Goal: Book appointment/travel/reservation

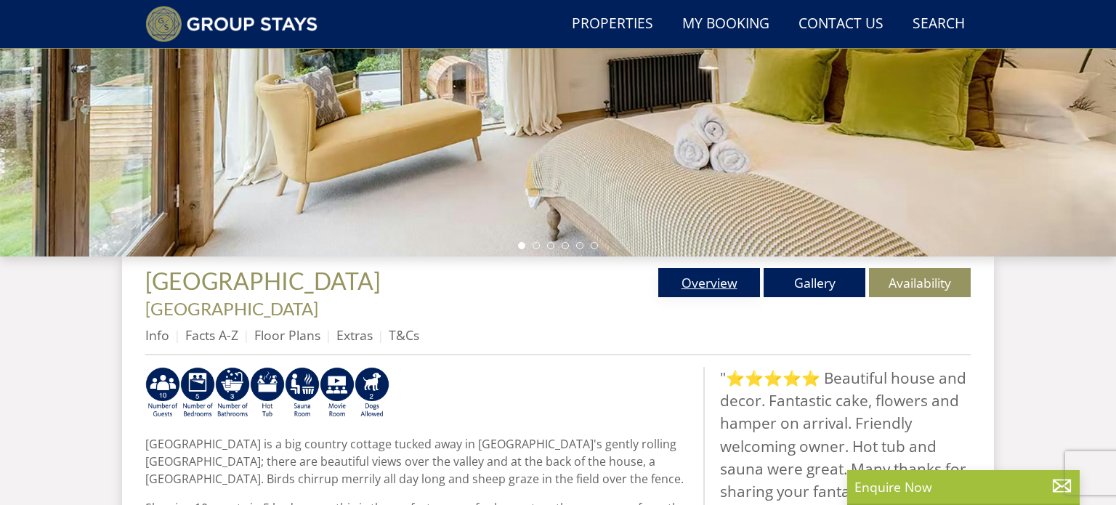
scroll to position [334, 0]
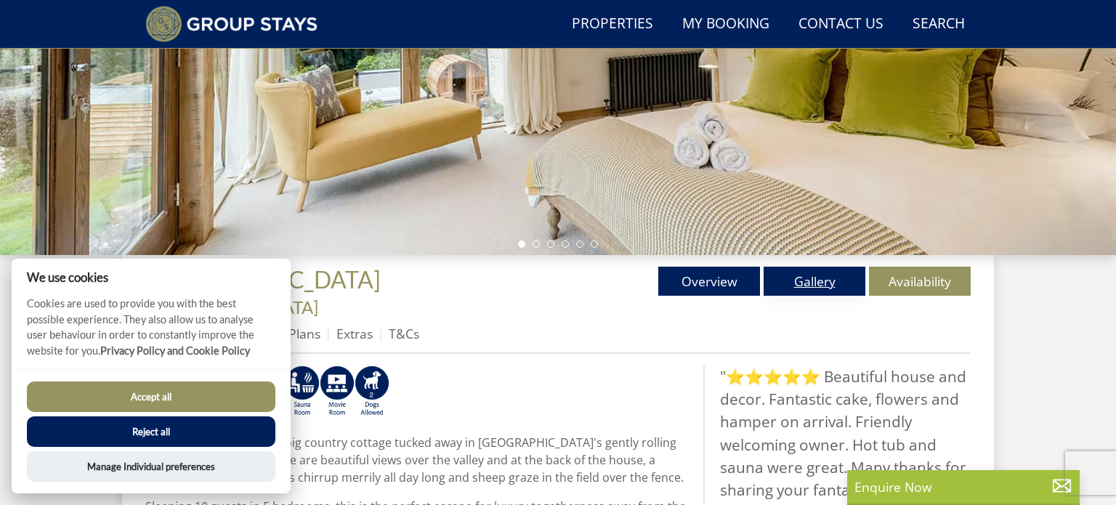
click at [819, 278] on link "Gallery" at bounding box center [815, 281] width 102 height 29
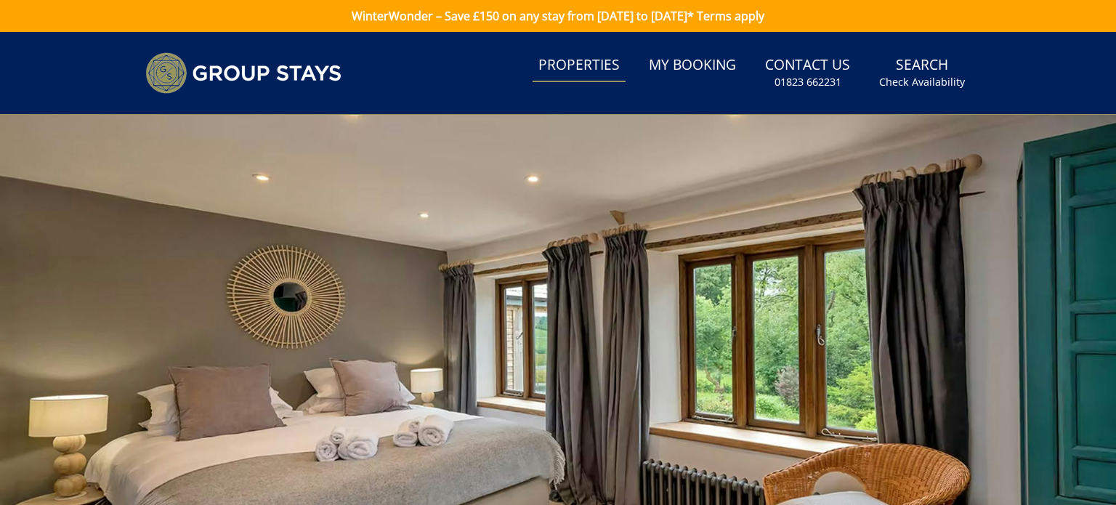
click at [572, 65] on link "Properties" at bounding box center [579, 65] width 93 height 33
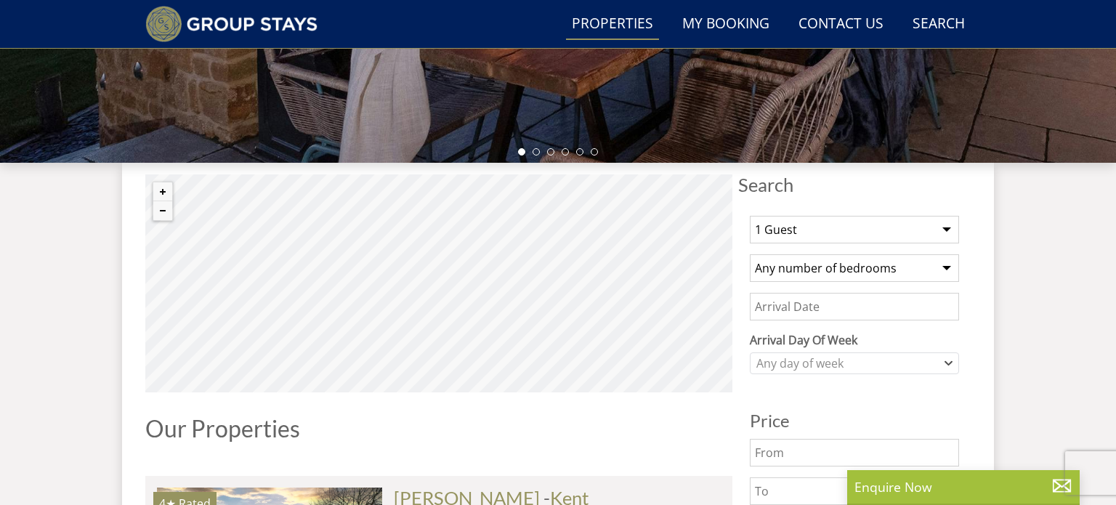
scroll to position [430, 0]
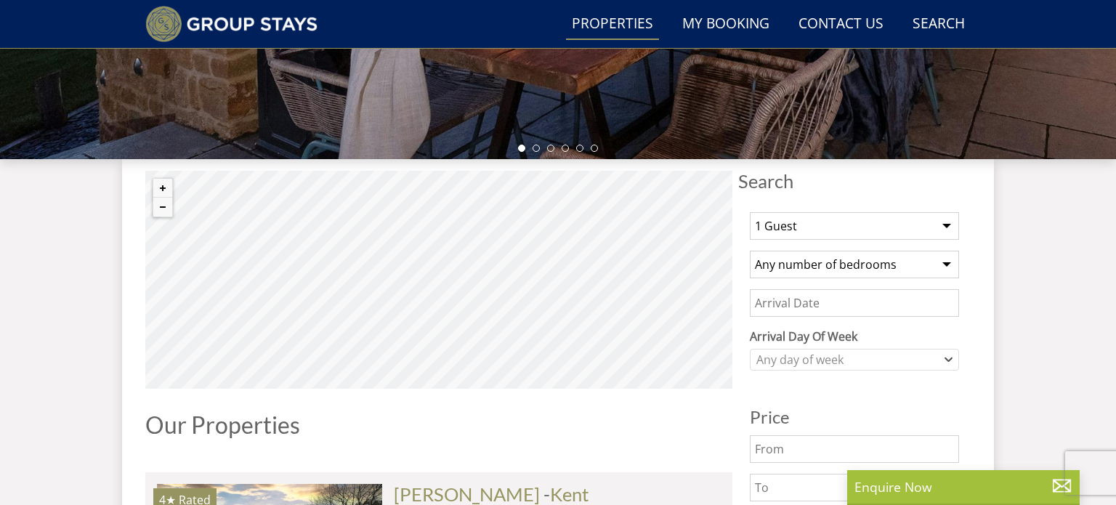
click at [797, 220] on select "1 Guest 2 Guests 3 Guests 4 Guests 5 Guests 6 Guests 7 Guests 8 Guests 9 Guests…" at bounding box center [854, 226] width 209 height 28
select select "7"
click at [750, 212] on select "1 Guest 2 Guests 3 Guests 4 Guests 5 Guests 6 Guests 7 Guests 8 Guests 9 Guests…" at bounding box center [854, 226] width 209 height 28
click at [920, 262] on select "Any number of bedrooms 3 Bedrooms 4 Bedrooms 5 Bedrooms 6 Bedrooms 7 Bedrooms 8…" at bounding box center [854, 265] width 209 height 28
select select "4"
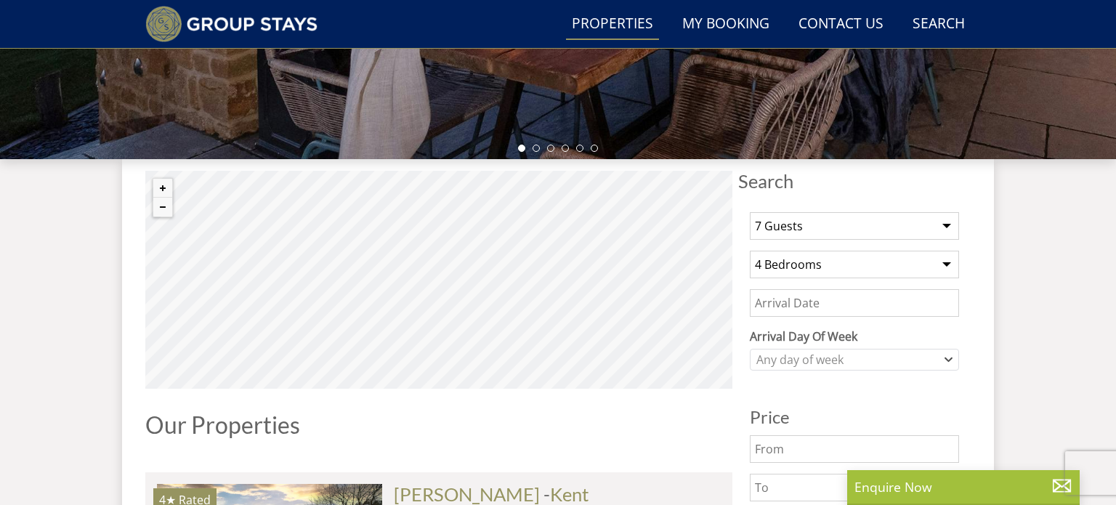
click at [750, 251] on select "Any number of bedrooms 3 Bedrooms 4 Bedrooms 5 Bedrooms 6 Bedrooms 7 Bedrooms 8…" at bounding box center [854, 265] width 209 height 28
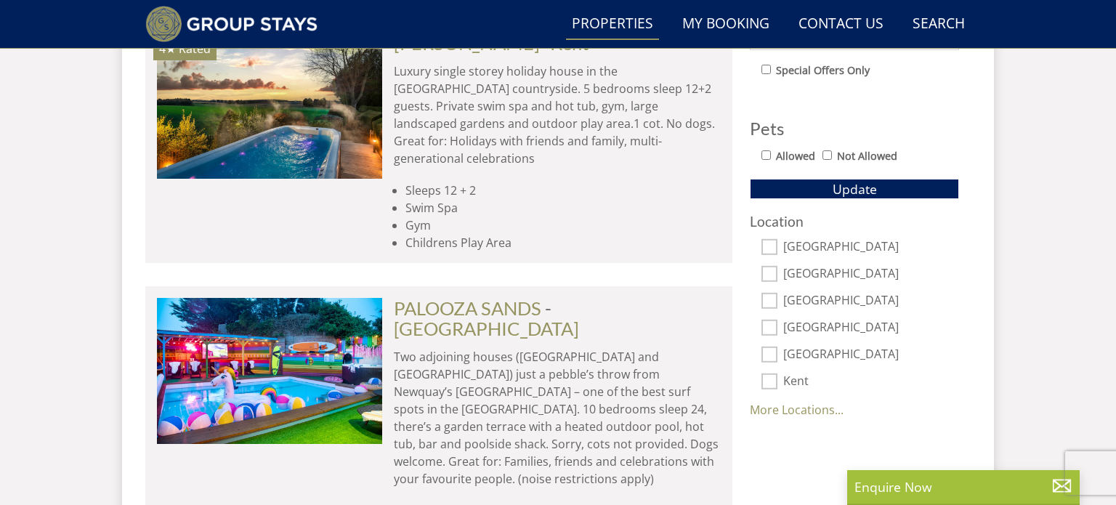
scroll to position [882, 0]
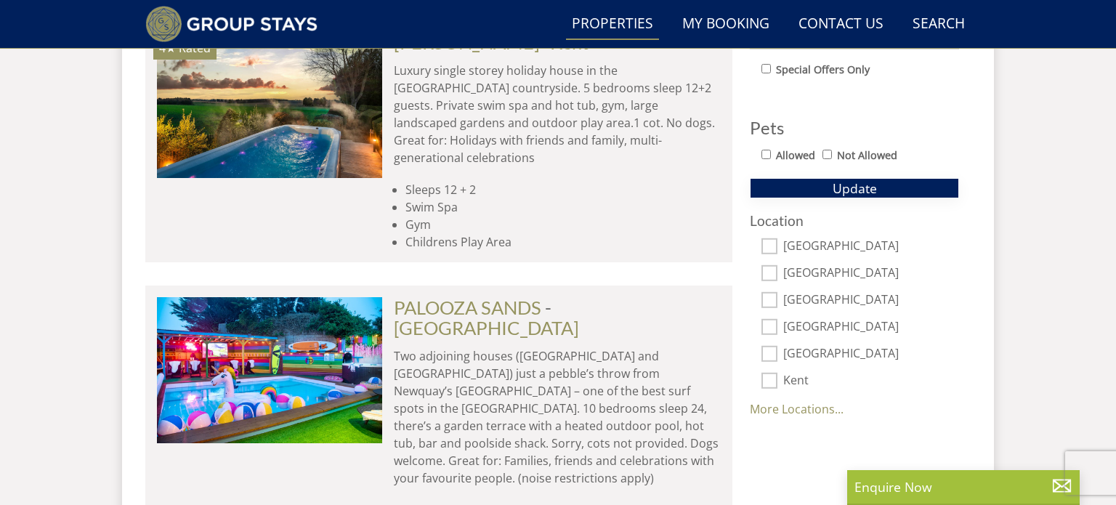
click at [834, 193] on span "Update" at bounding box center [855, 188] width 44 height 17
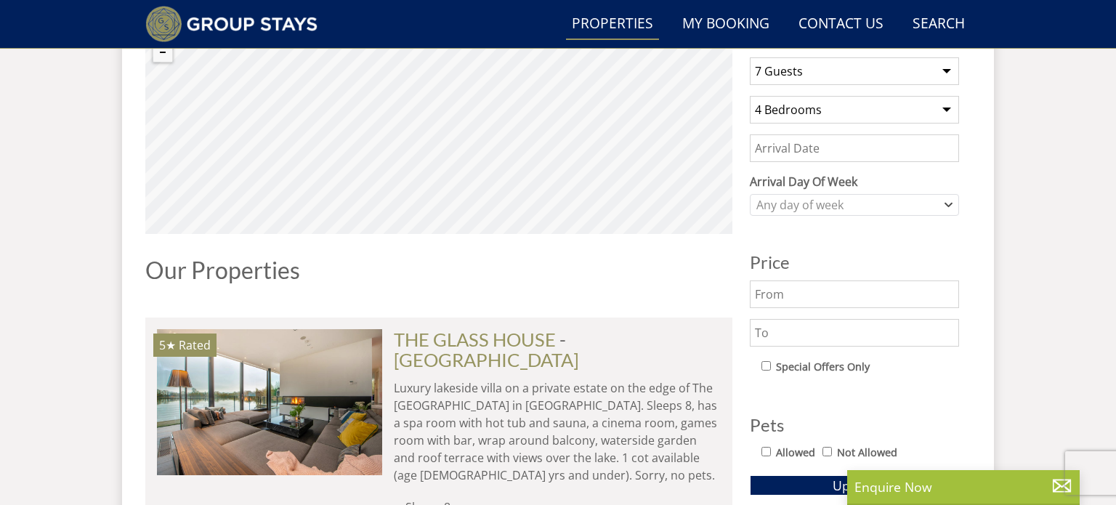
scroll to position [584, 0]
click at [802, 343] on input "text" at bounding box center [854, 334] width 209 height 28
type input "3500"
click at [765, 486] on button "Update" at bounding box center [854, 486] width 209 height 20
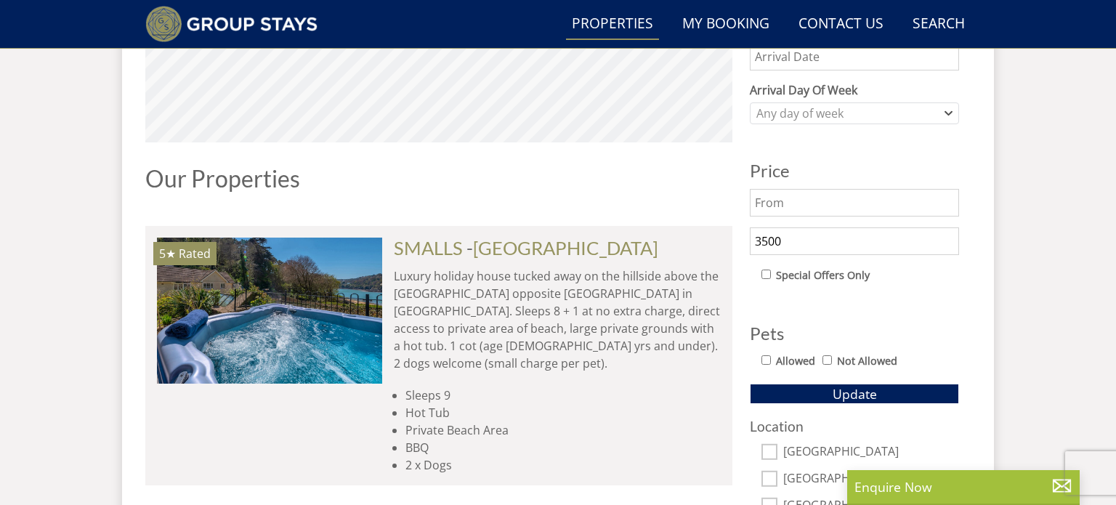
scroll to position [712, 0]
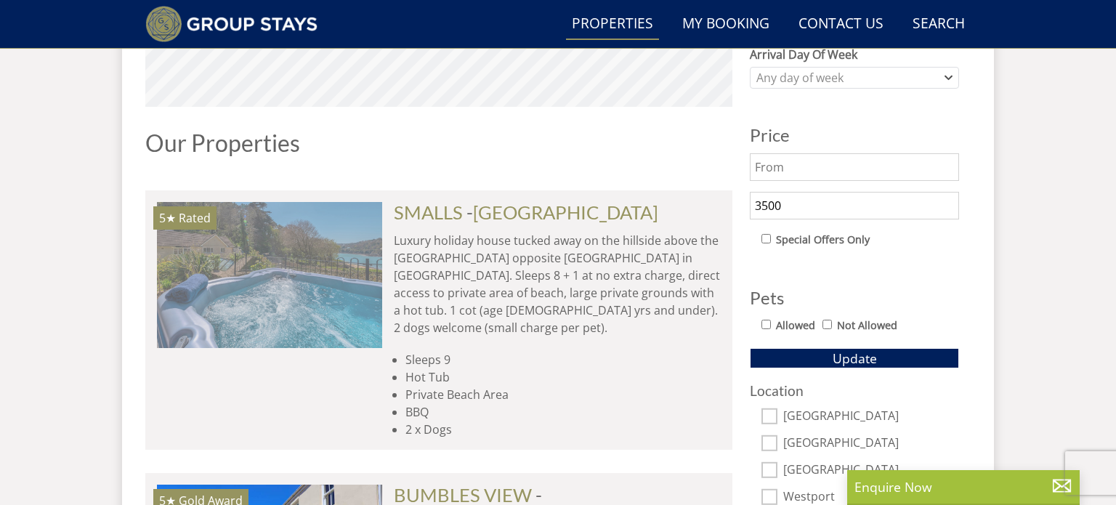
click at [261, 262] on img at bounding box center [269, 274] width 225 height 145
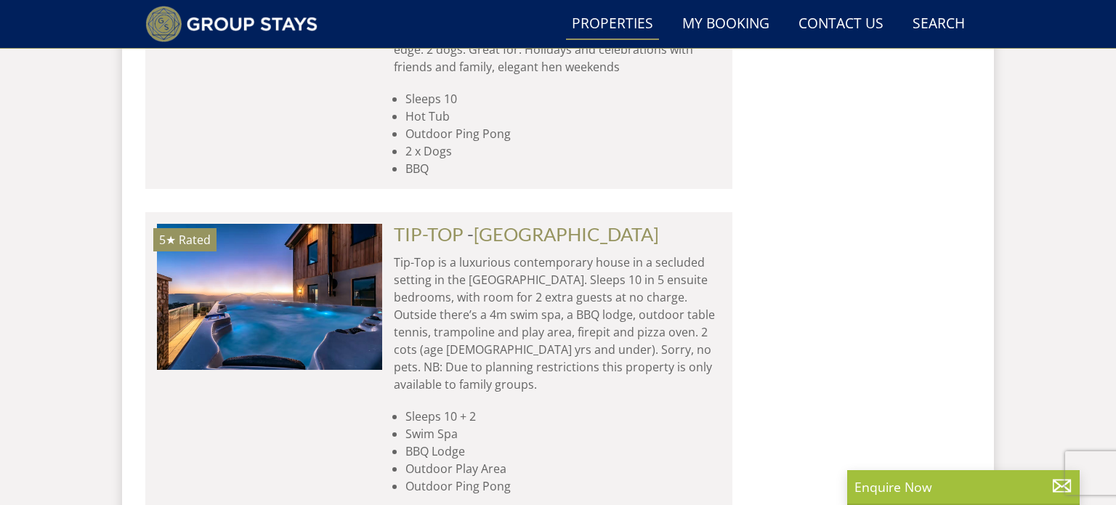
scroll to position [2487, 0]
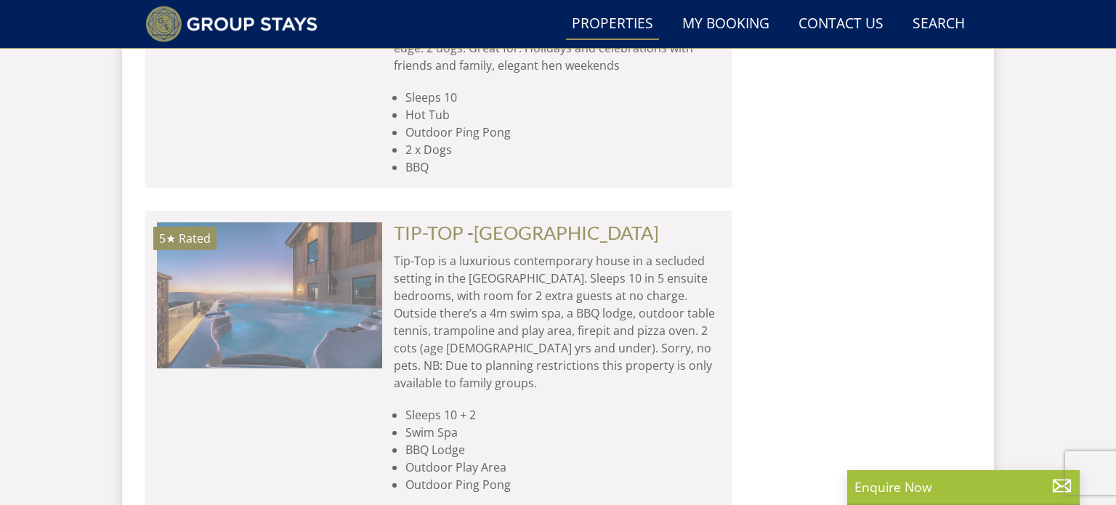
click at [267, 222] on img at bounding box center [269, 294] width 225 height 145
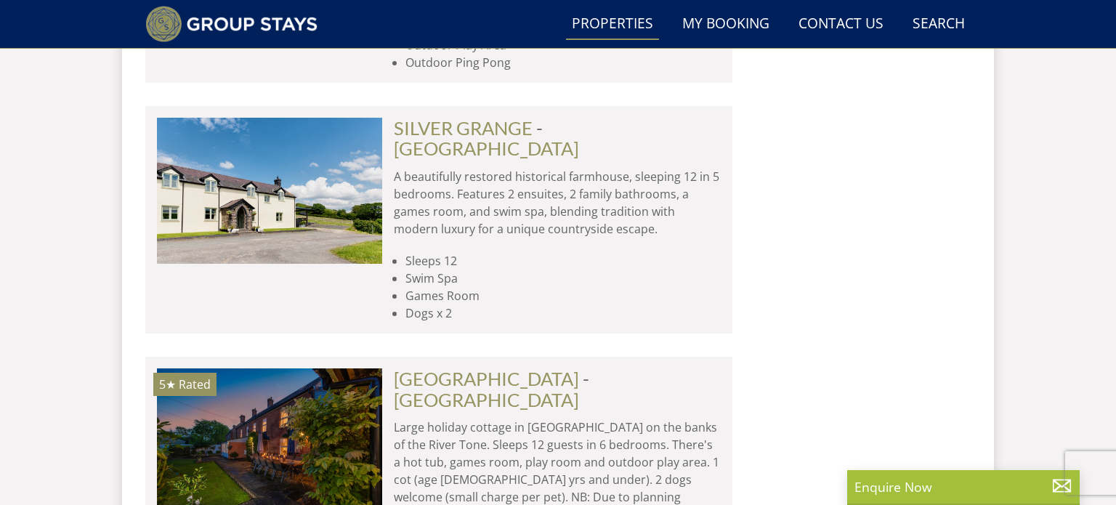
scroll to position [2908, 0]
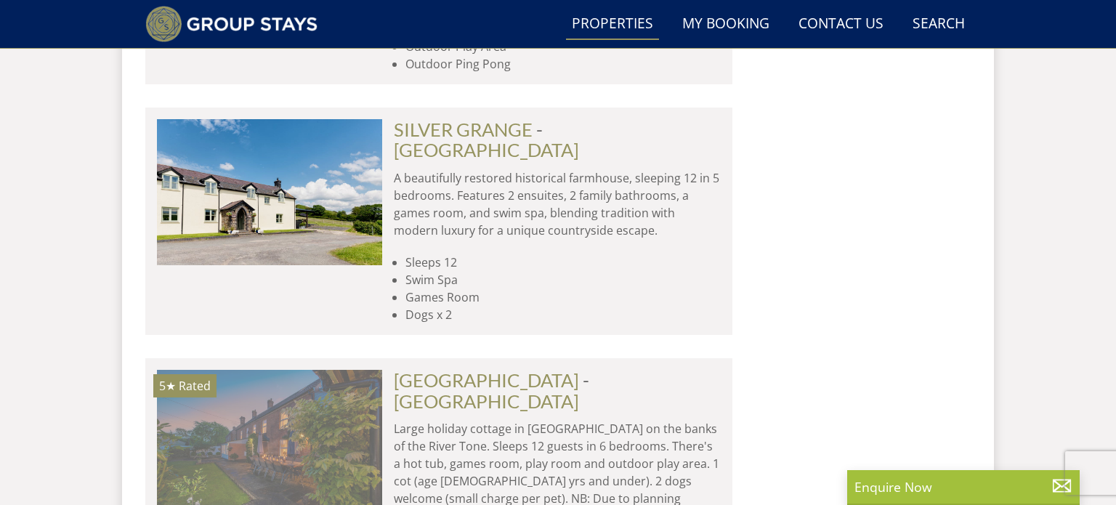
click at [276, 370] on img at bounding box center [269, 442] width 225 height 145
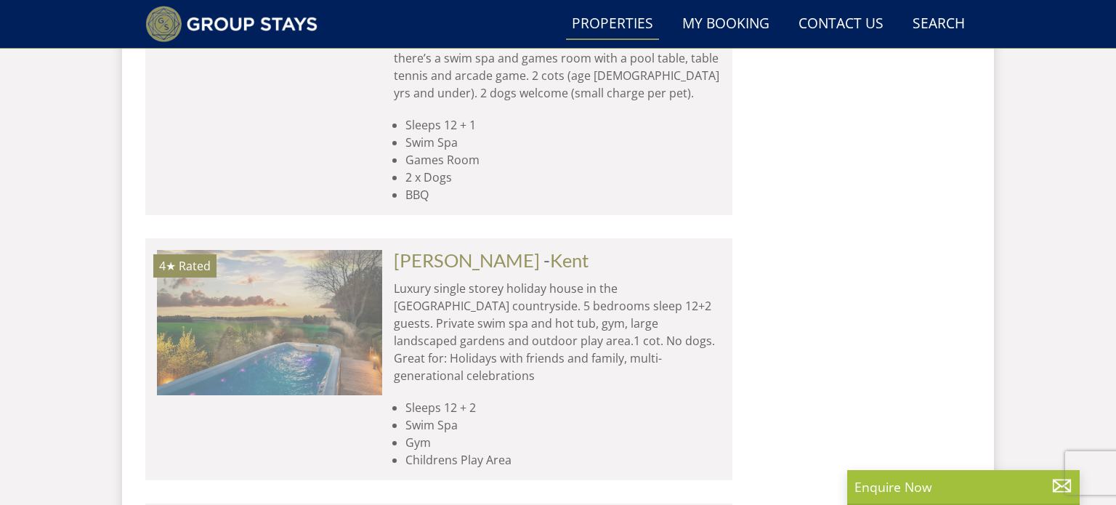
scroll to position [4595, 0]
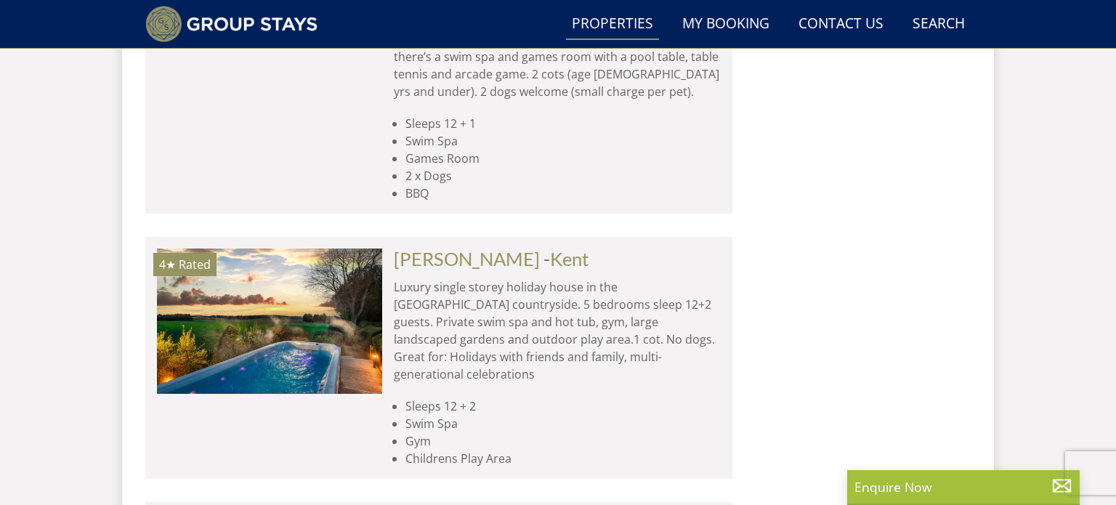
click at [270, 504] on img at bounding box center [270, 514] width 0 height 0
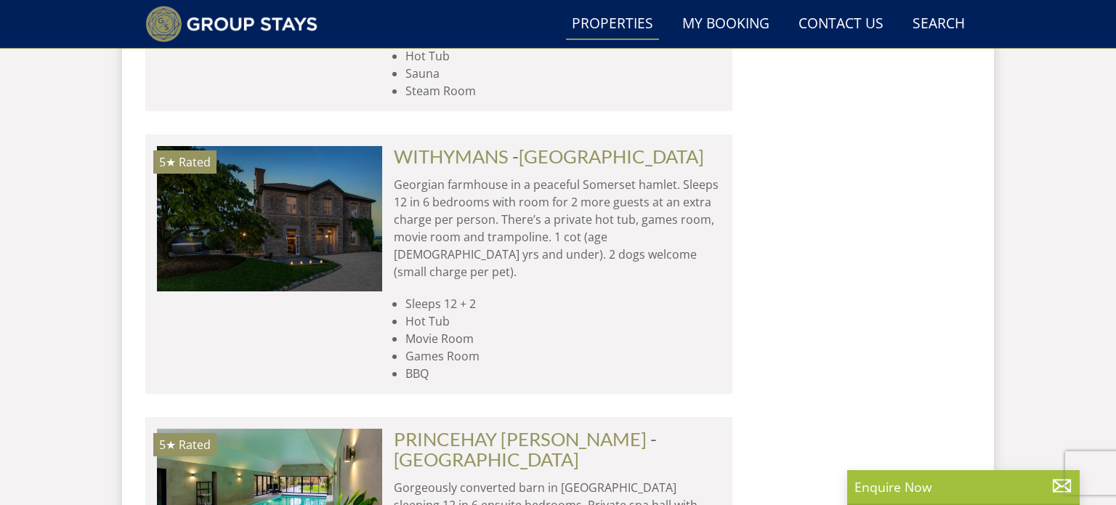
scroll to position [6239, 0]
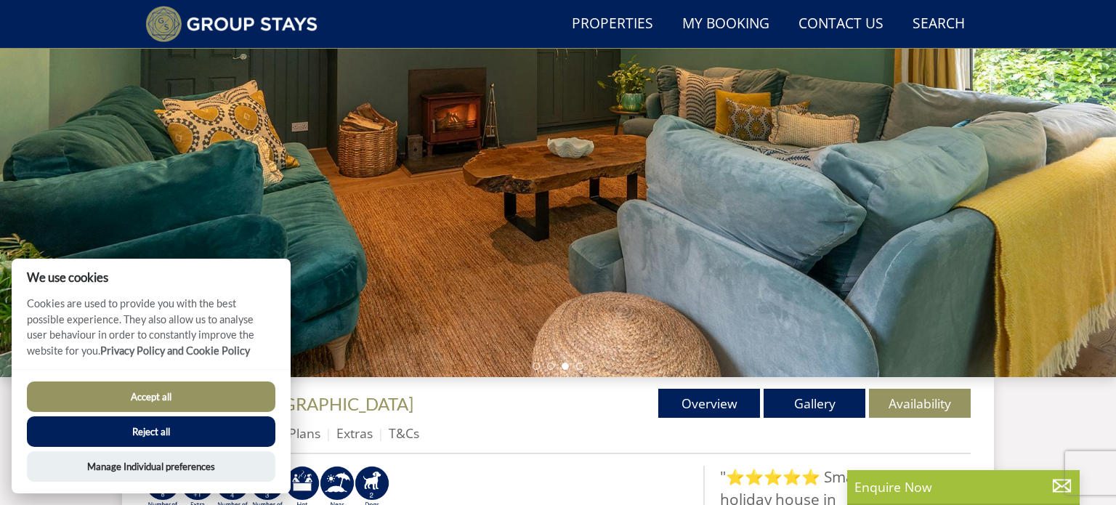
scroll to position [215, 0]
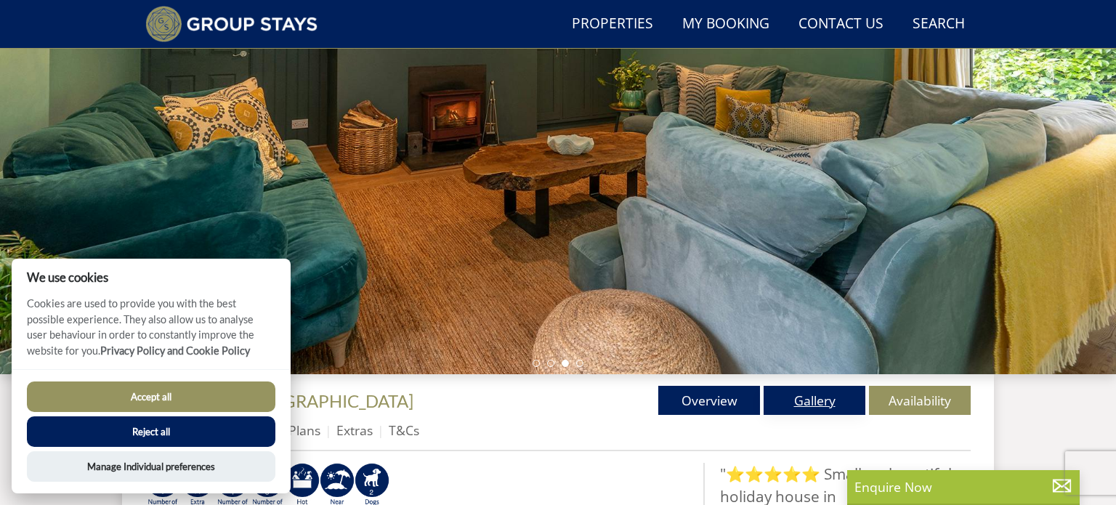
click at [790, 403] on link "Gallery" at bounding box center [815, 400] width 102 height 29
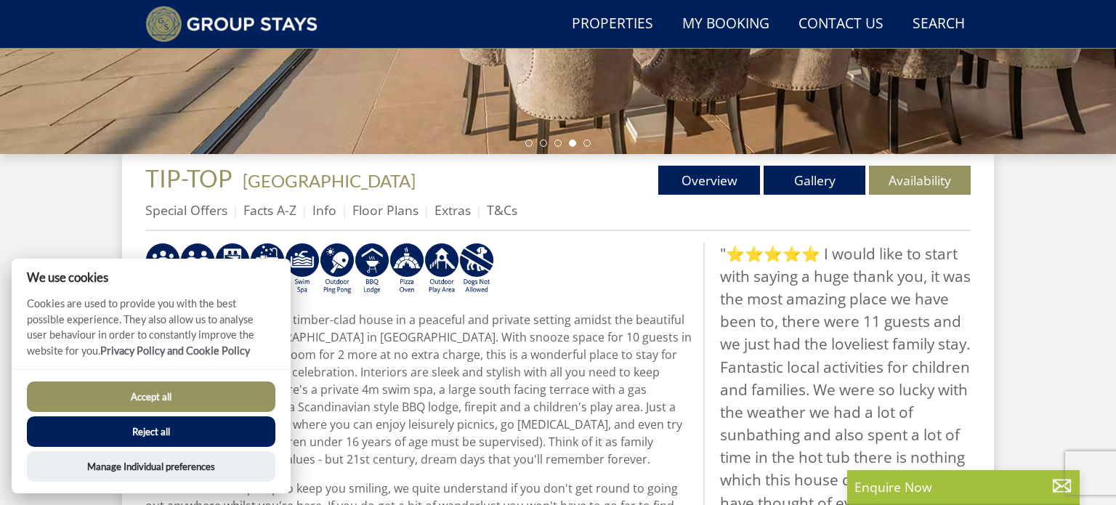
scroll to position [441, 0]
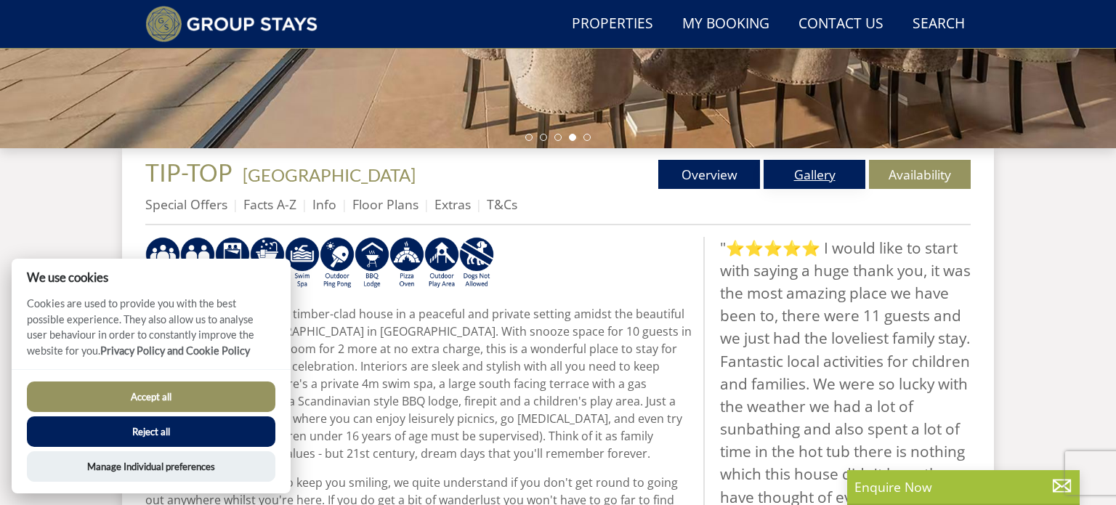
click at [802, 188] on link "Gallery" at bounding box center [815, 174] width 102 height 29
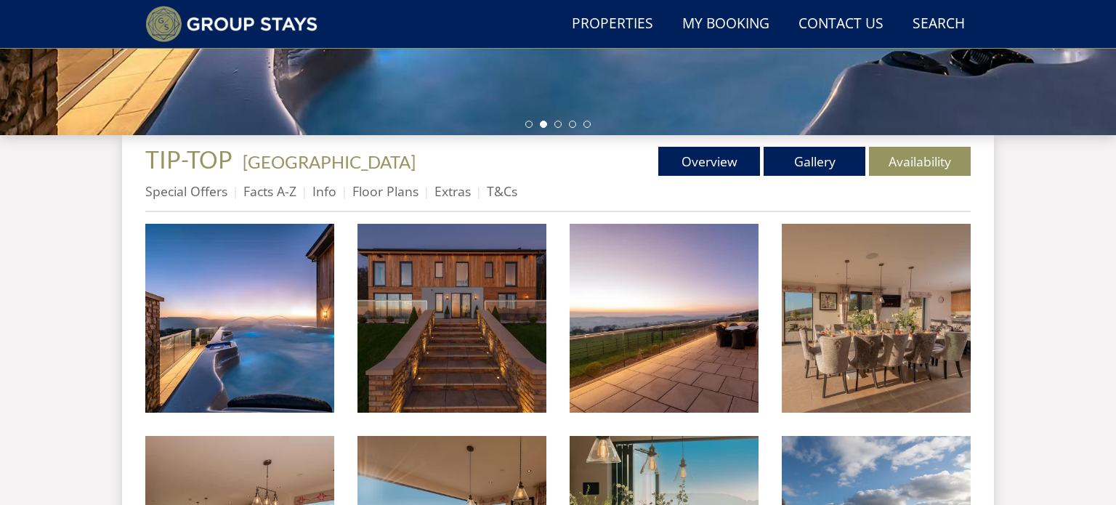
scroll to position [448, 0]
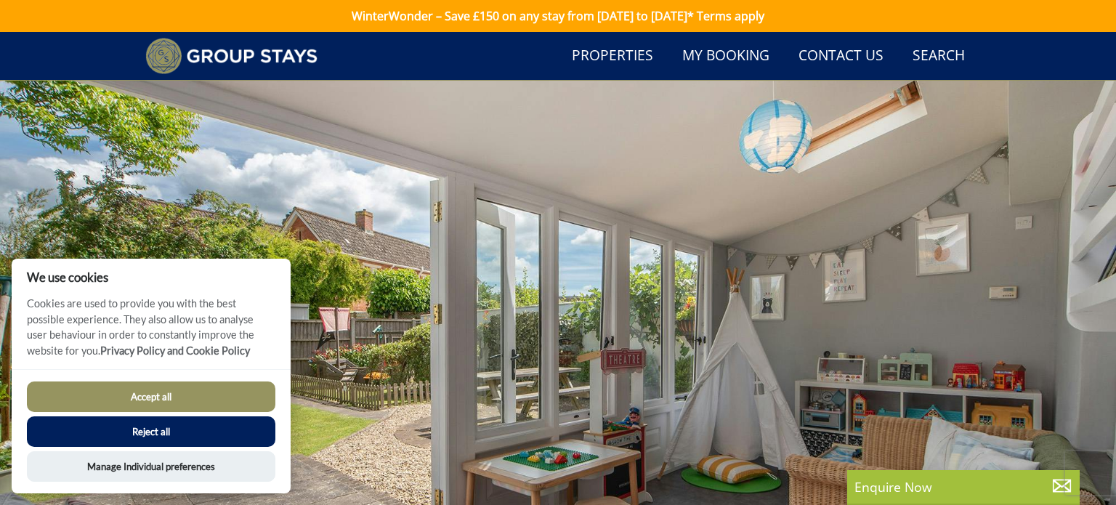
scroll to position [281, 0]
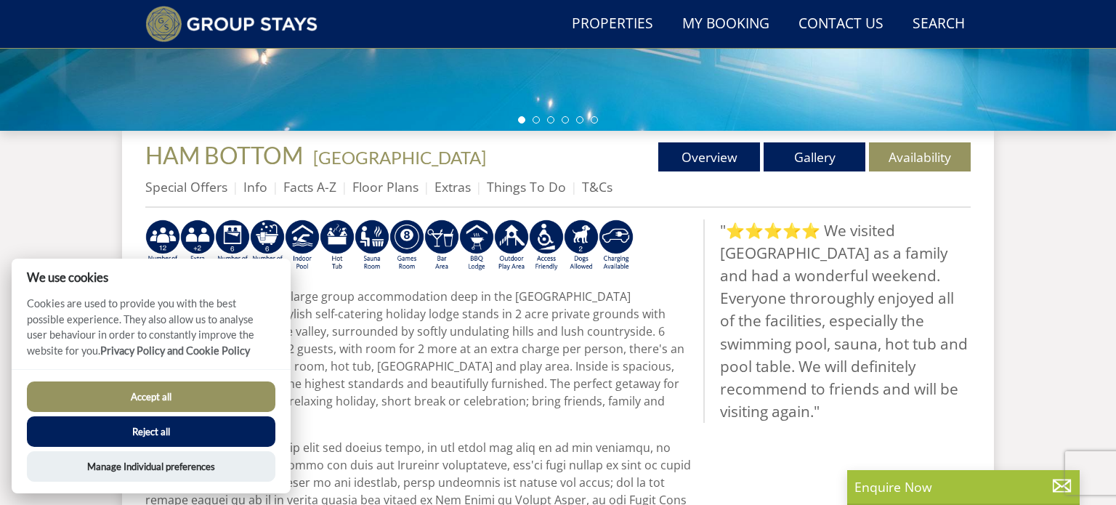
scroll to position [484, 0]
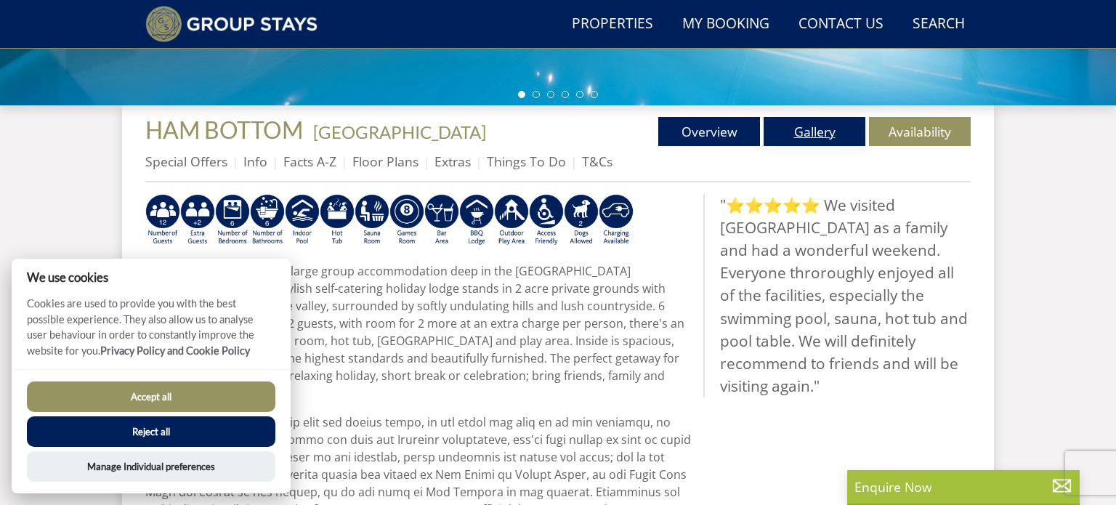
click at [824, 132] on link "Gallery" at bounding box center [815, 131] width 102 height 29
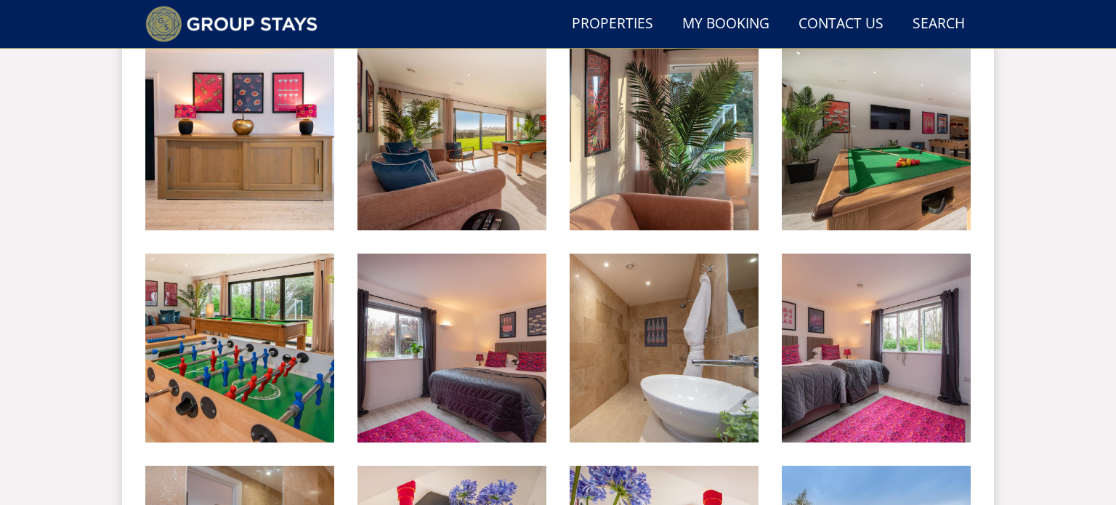
scroll to position [1247, 0]
